Goal: Book appointment/travel/reservation

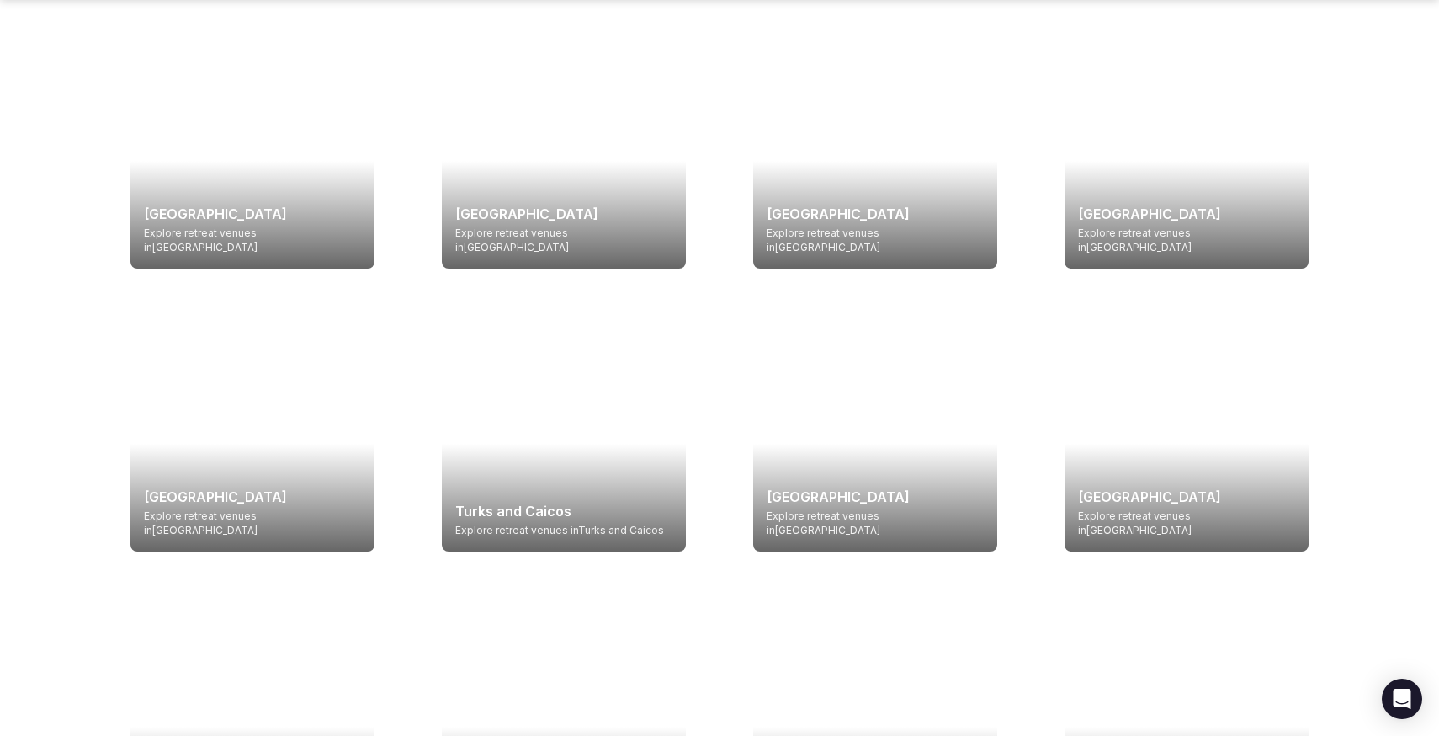
scroll to position [3050, 0]
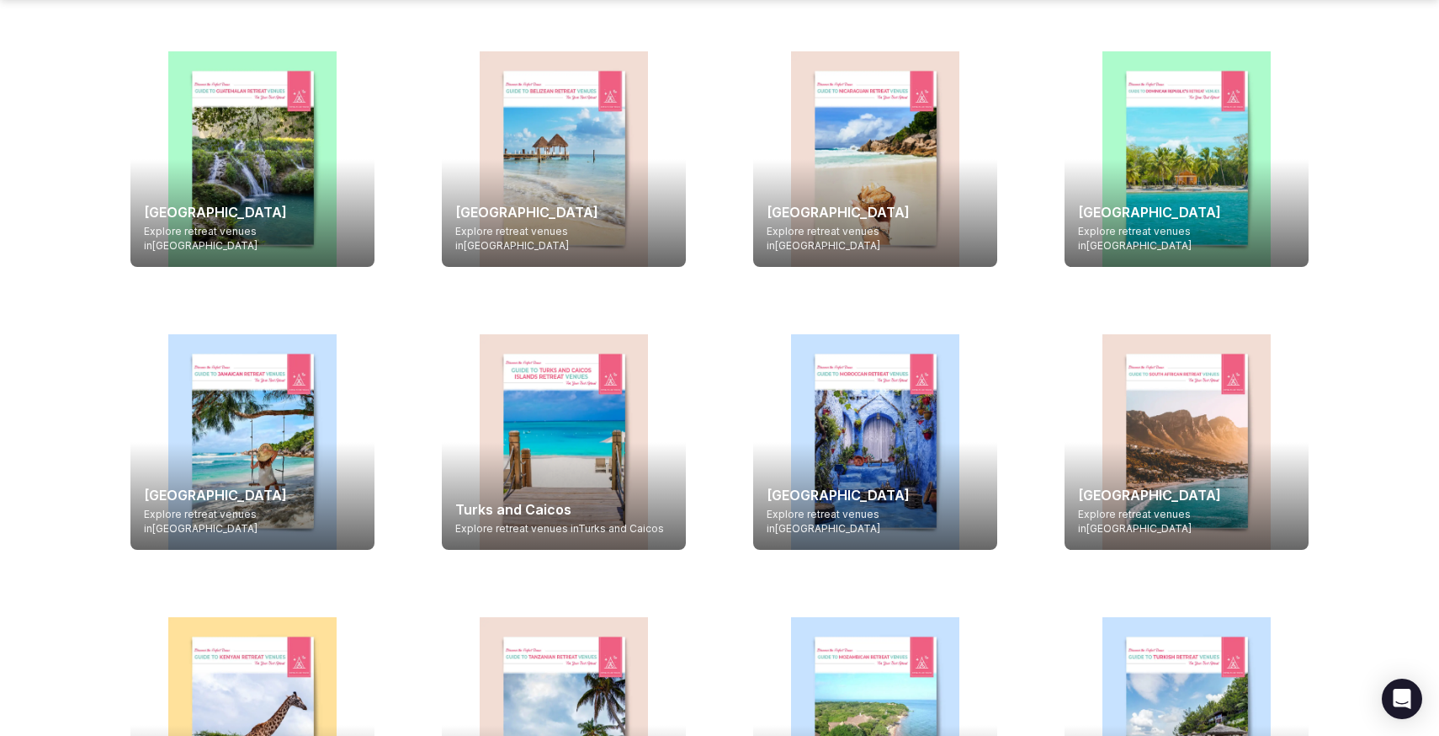
click at [506, 483] on div at bounding box center [564, 441] width 244 height 215
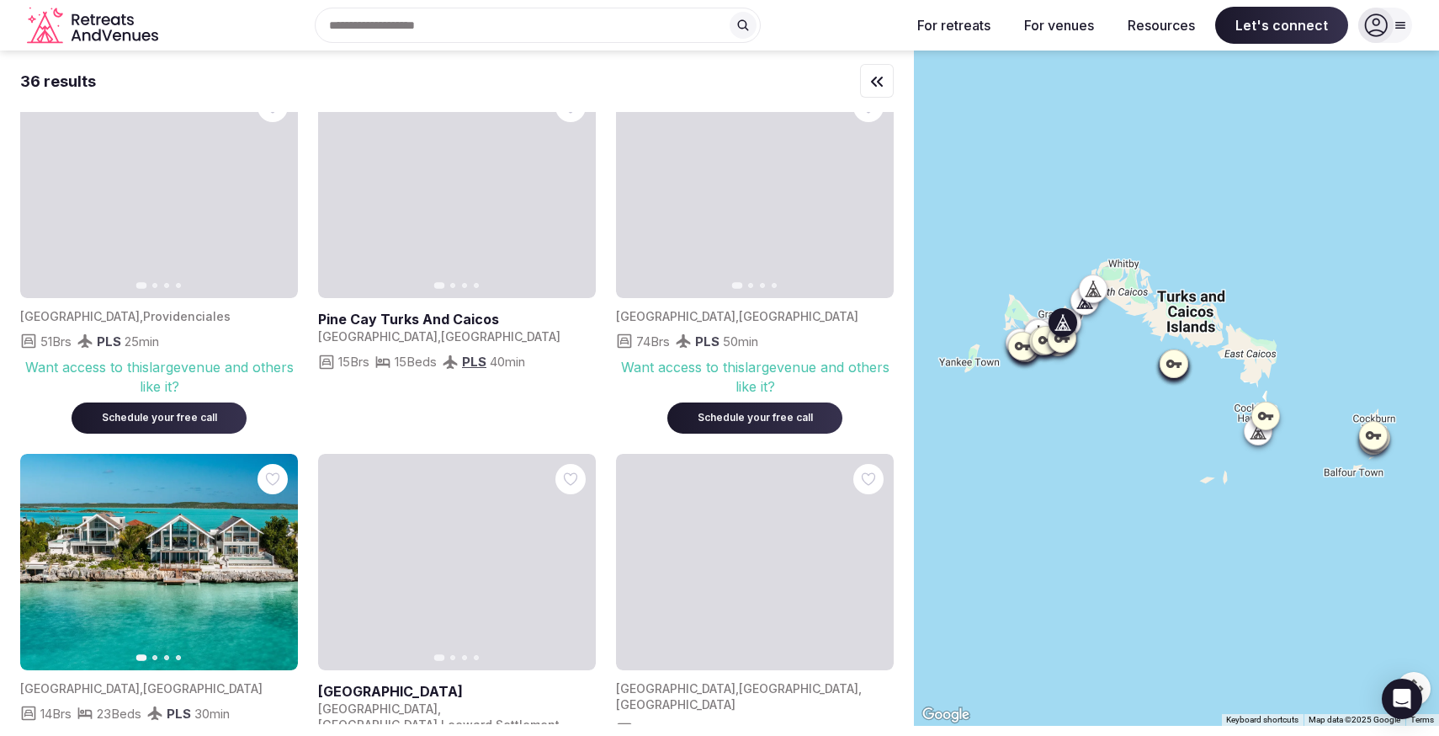
scroll to position [412, 0]
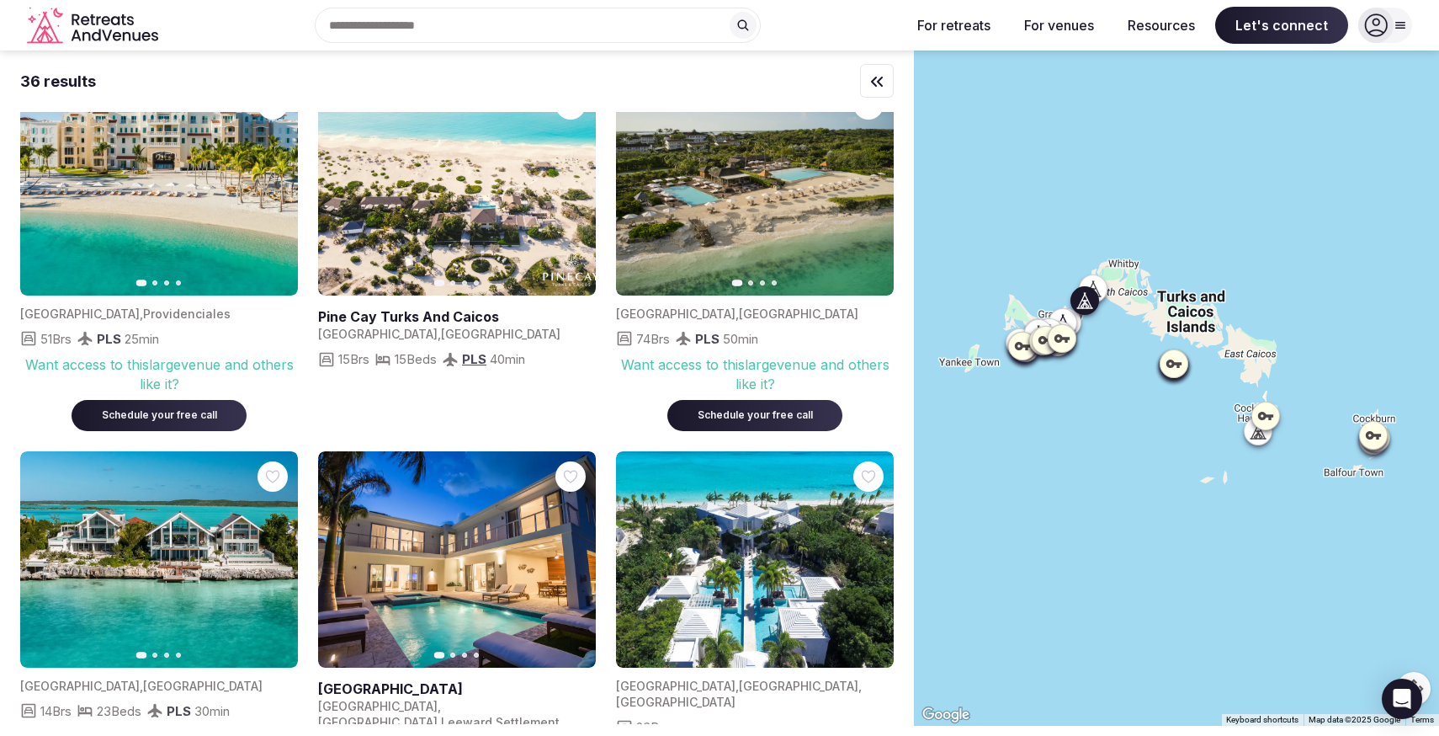
click at [573, 194] on icon "button" at bounding box center [572, 186] width 13 height 13
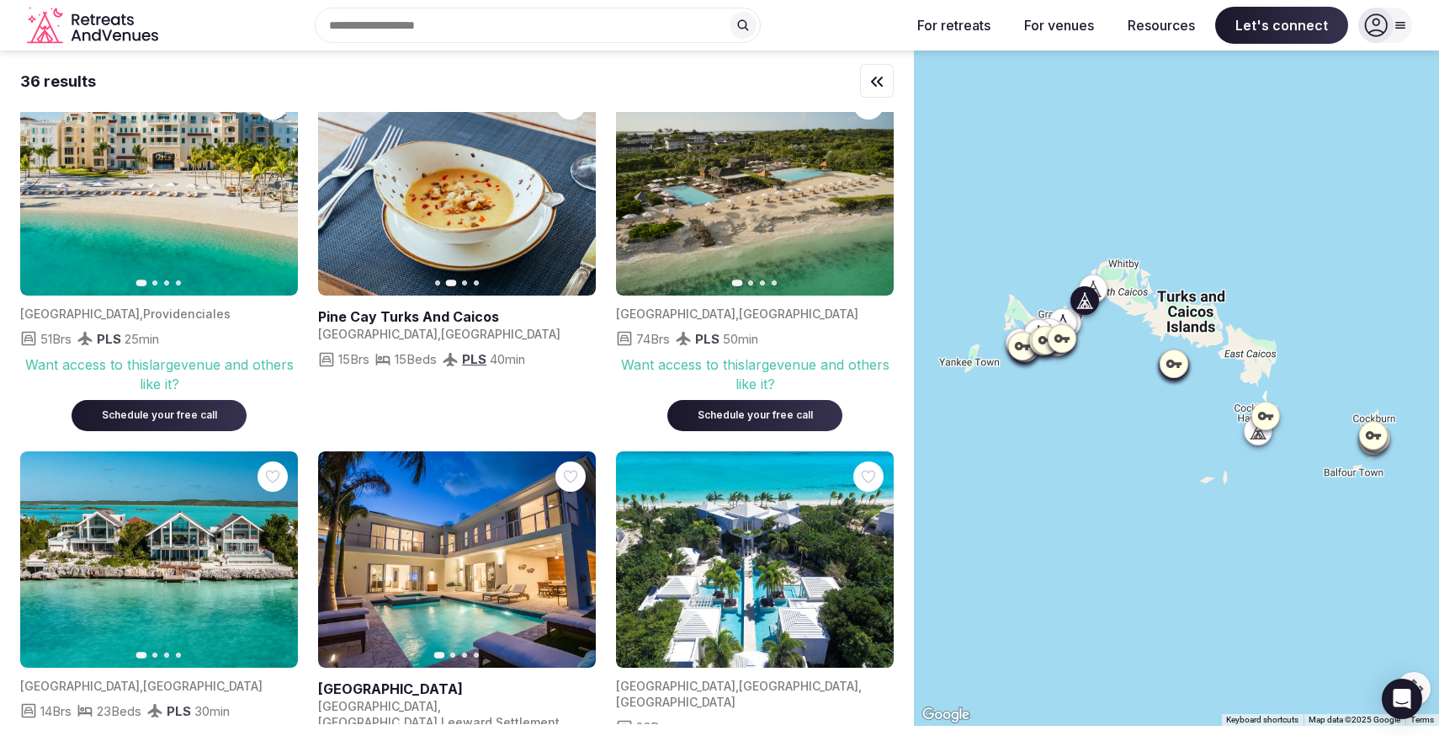
click at [573, 194] on icon "button" at bounding box center [572, 186] width 13 height 13
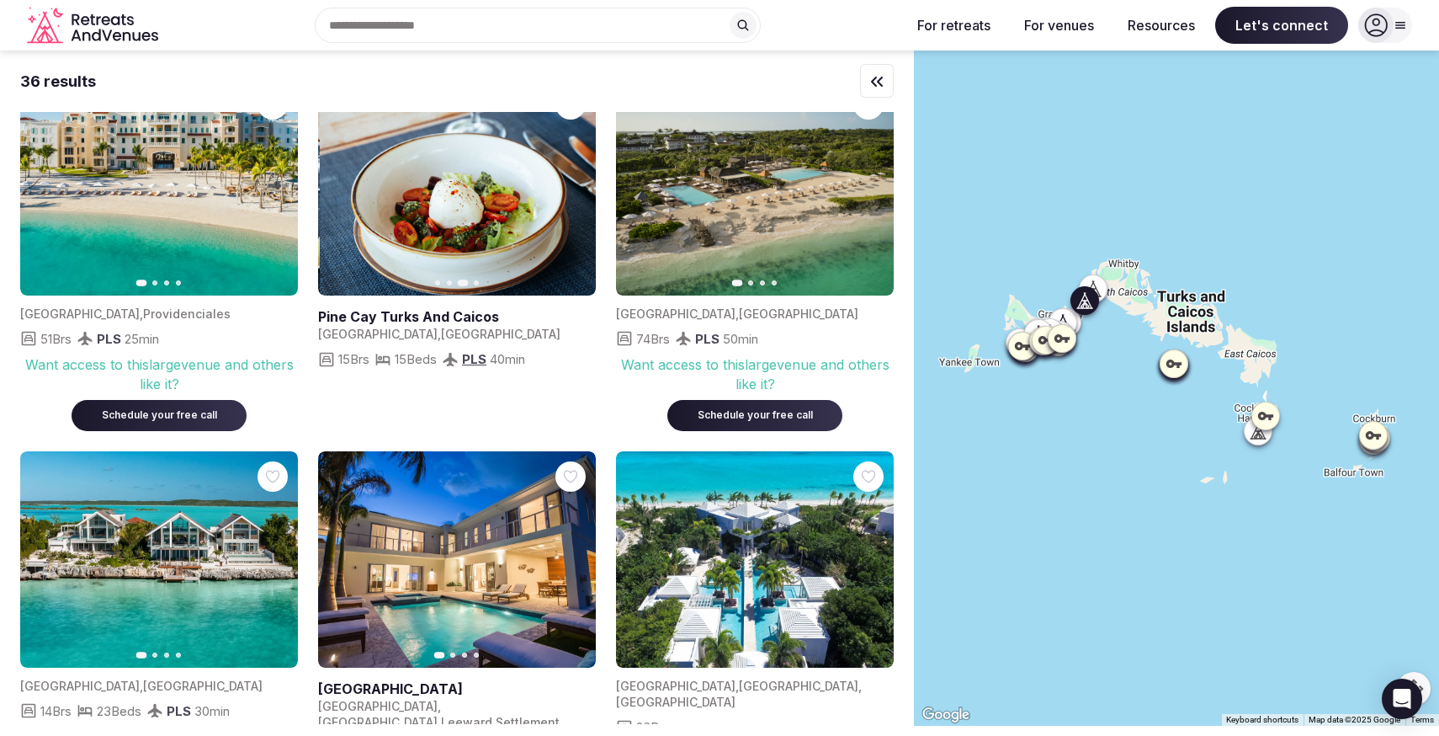
click at [573, 194] on icon "button" at bounding box center [572, 186] width 13 height 13
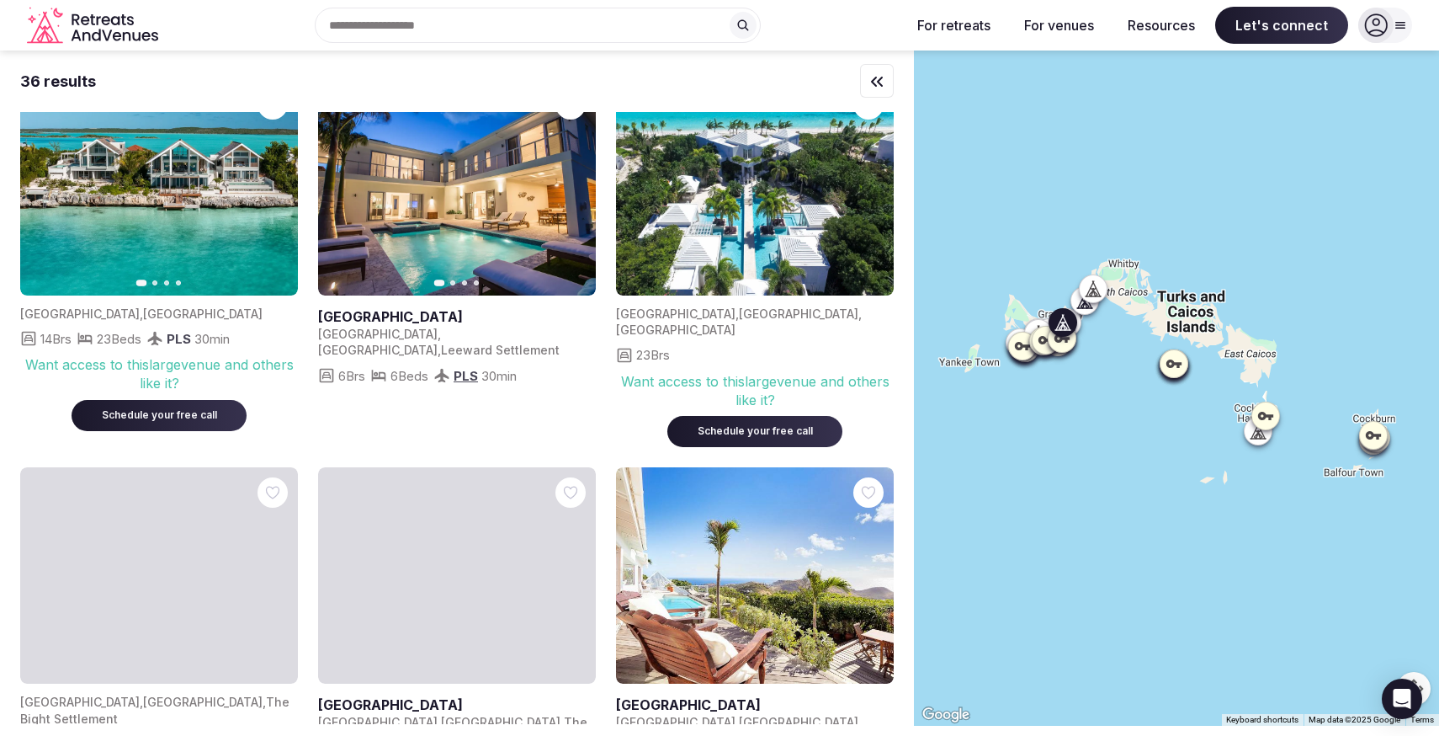
scroll to position [785, 0]
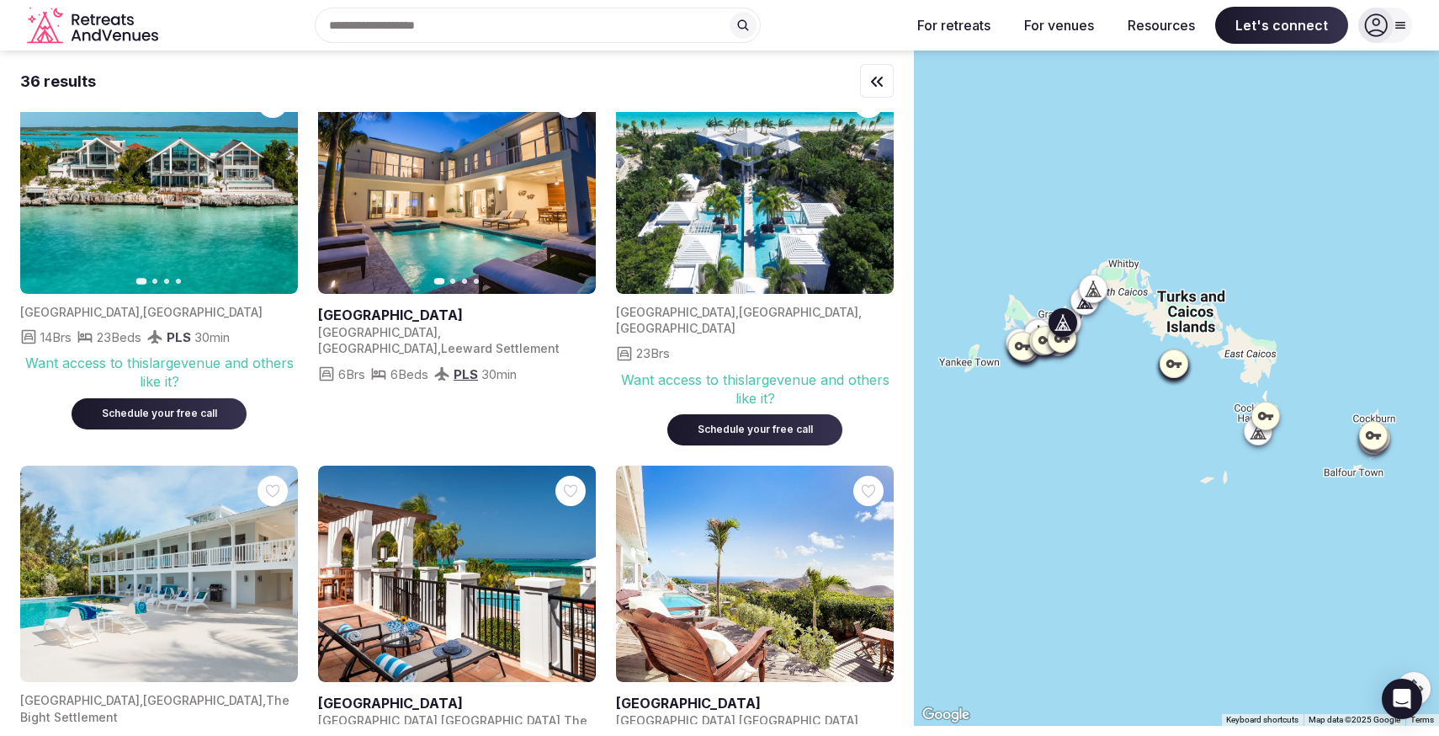
click at [567, 192] on icon "button" at bounding box center [572, 184] width 13 height 13
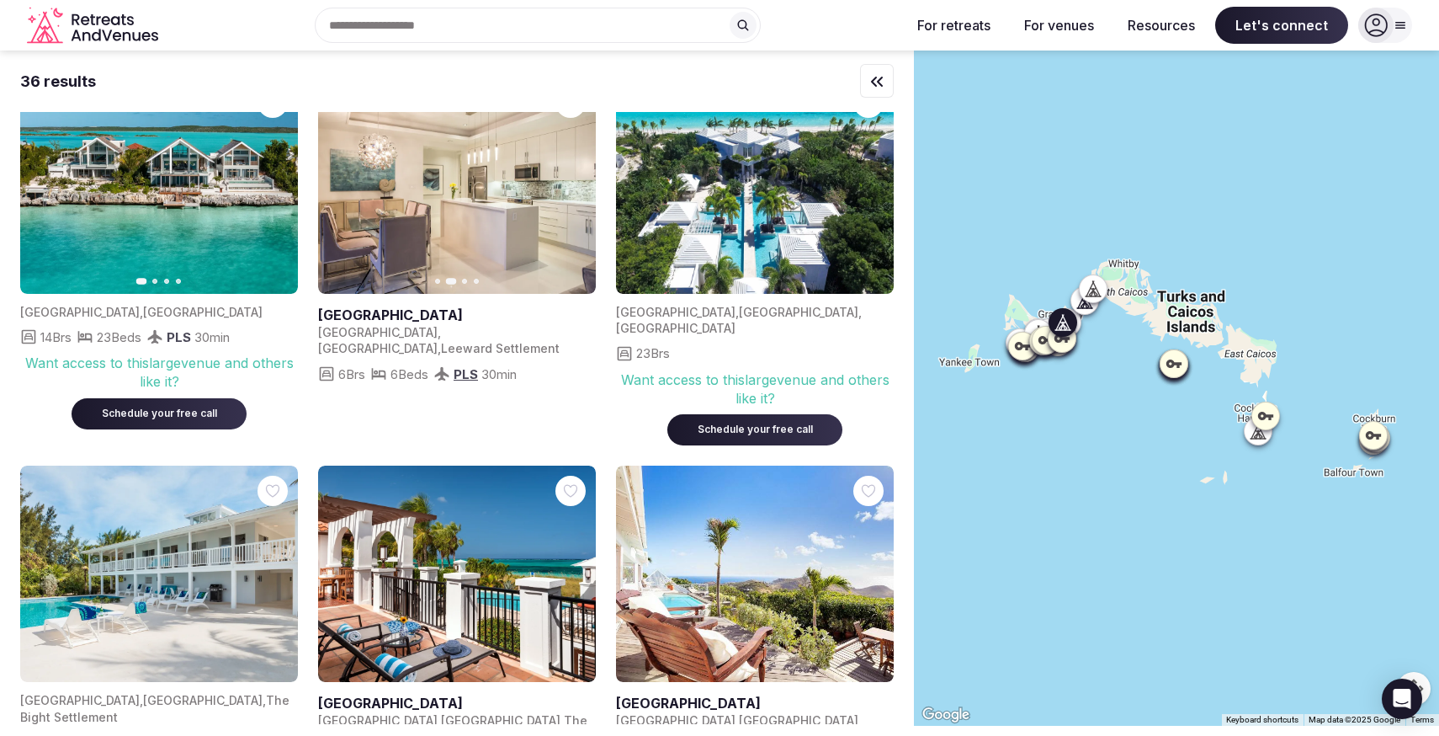
click at [567, 192] on icon "button" at bounding box center [572, 184] width 13 height 13
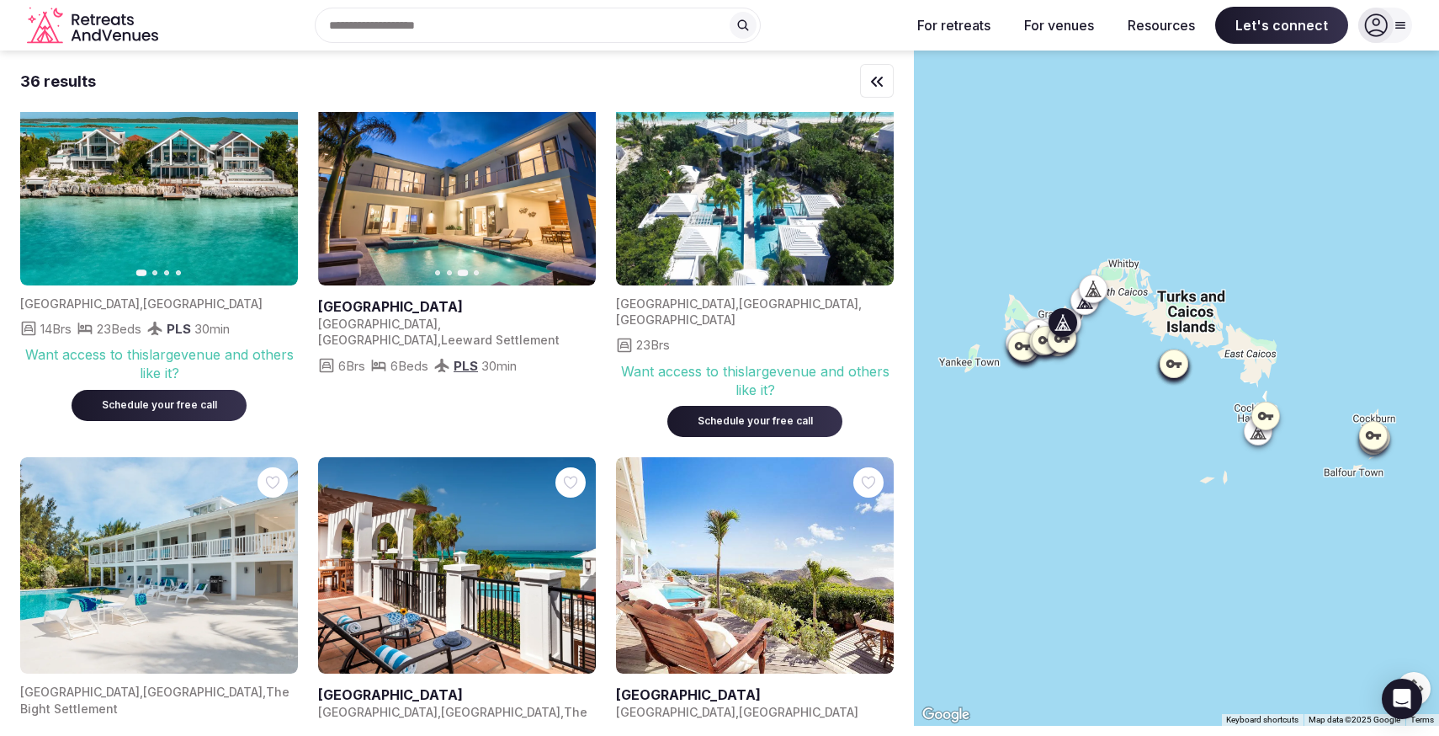
scroll to position [795, 0]
click at [274, 183] on icon "button" at bounding box center [274, 175] width 13 height 13
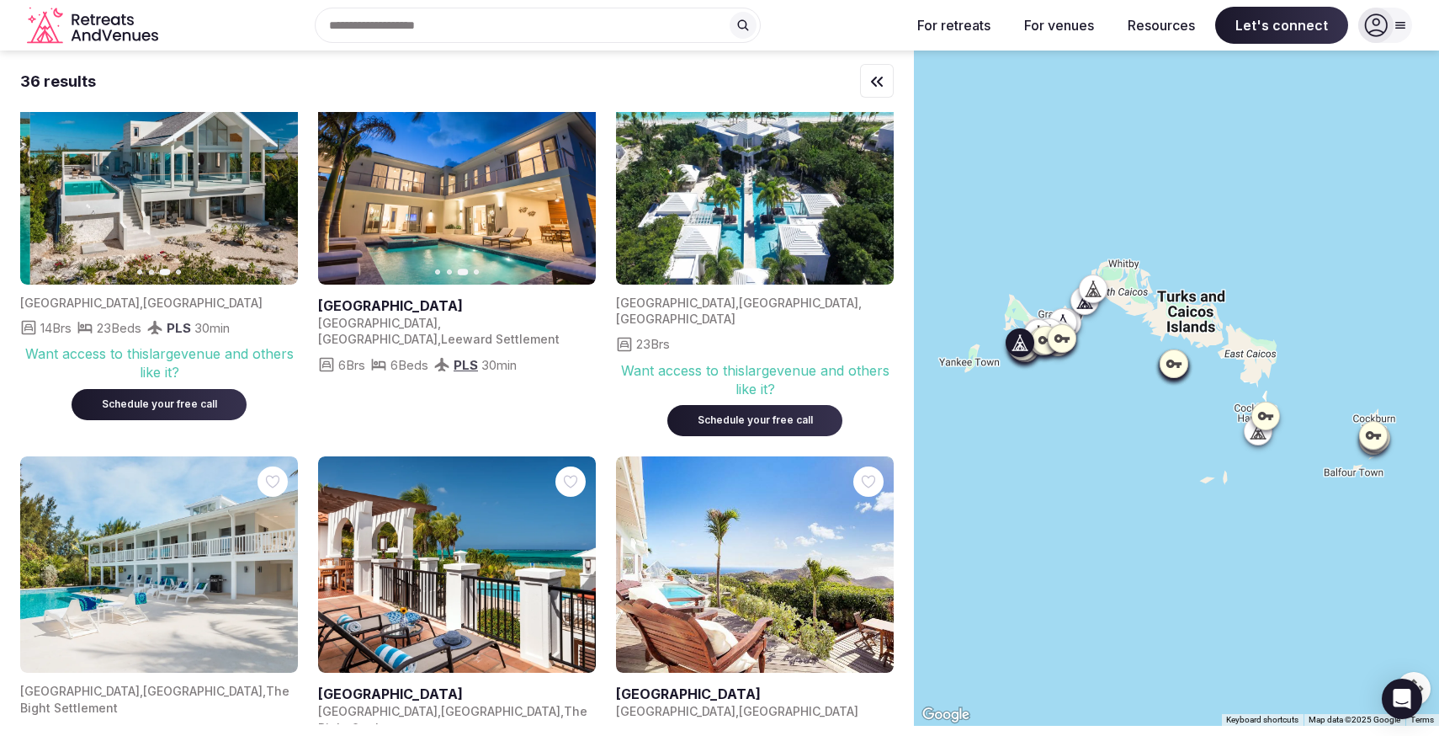
click at [274, 183] on icon "button" at bounding box center [274, 175] width 13 height 13
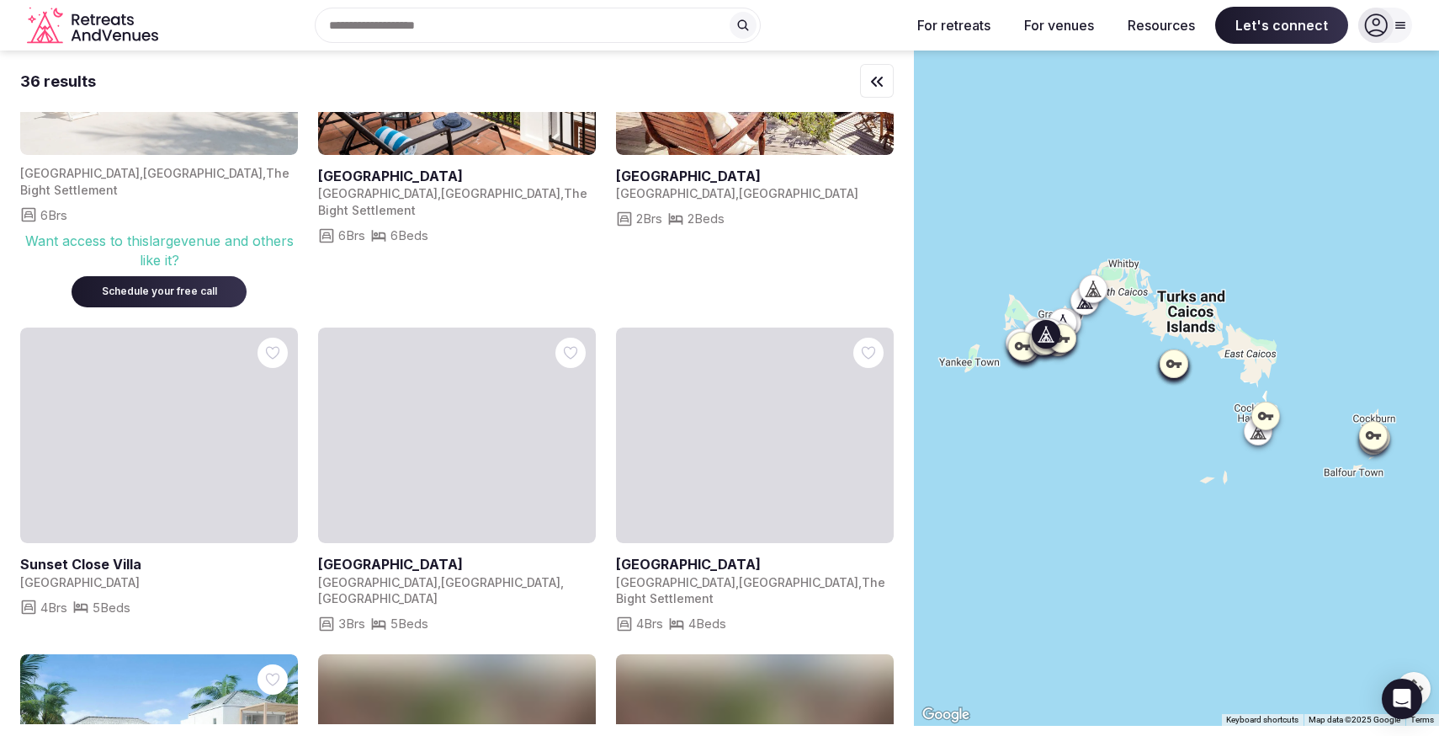
scroll to position [1326, 0]
